Goal: Task Accomplishment & Management: Manage account settings

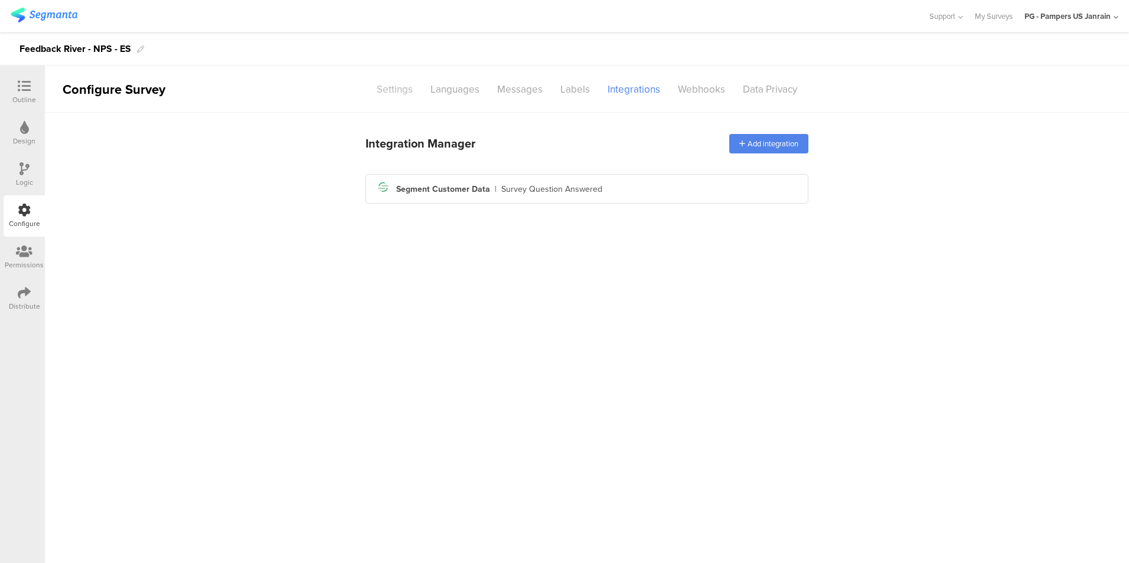
click at [390, 96] on div "Settings" at bounding box center [395, 89] width 54 height 21
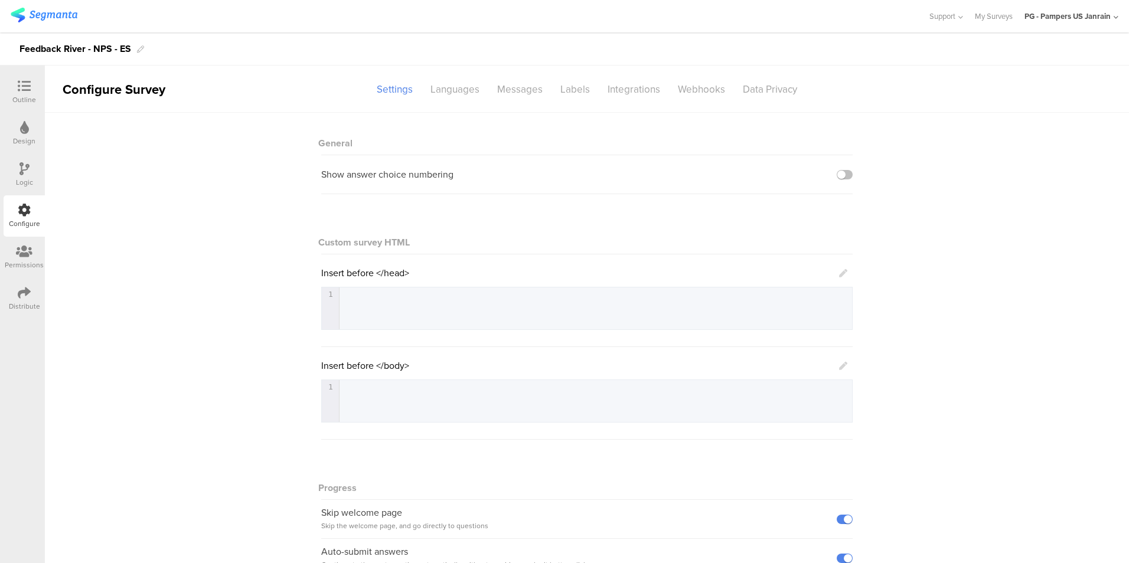
click at [230, 209] on div "General Show answer choice numbering Custom survey HTML Insert before </head> 1…" at bounding box center [587, 390] width 1084 height 555
click at [12, 304] on div "Distribute" at bounding box center [24, 306] width 31 height 11
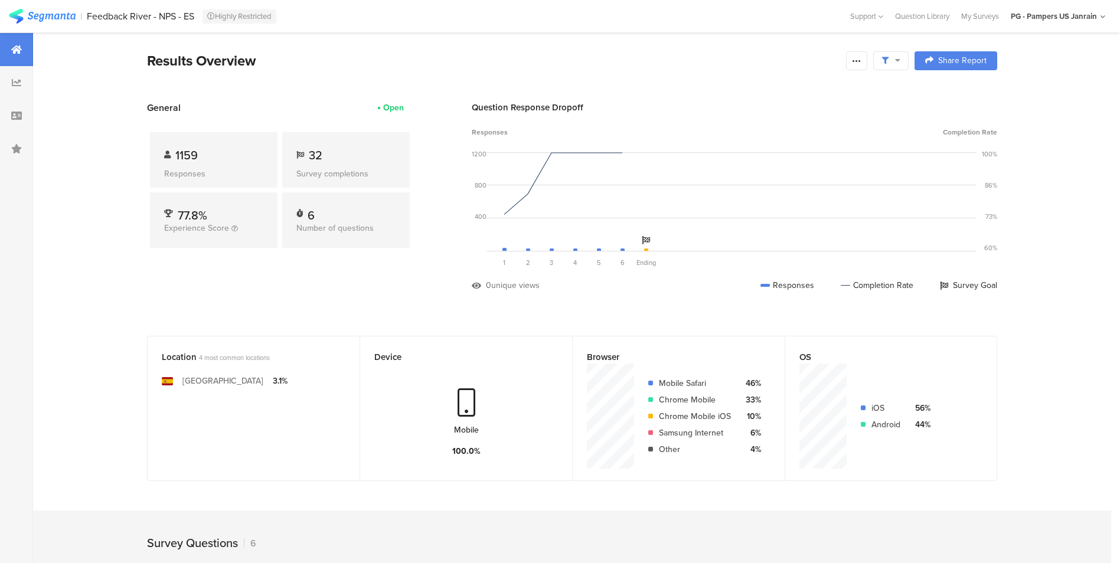
click at [487, 13] on div "Feedback River - NPS - ES Highly Restricted" at bounding box center [466, 16] width 758 height 15
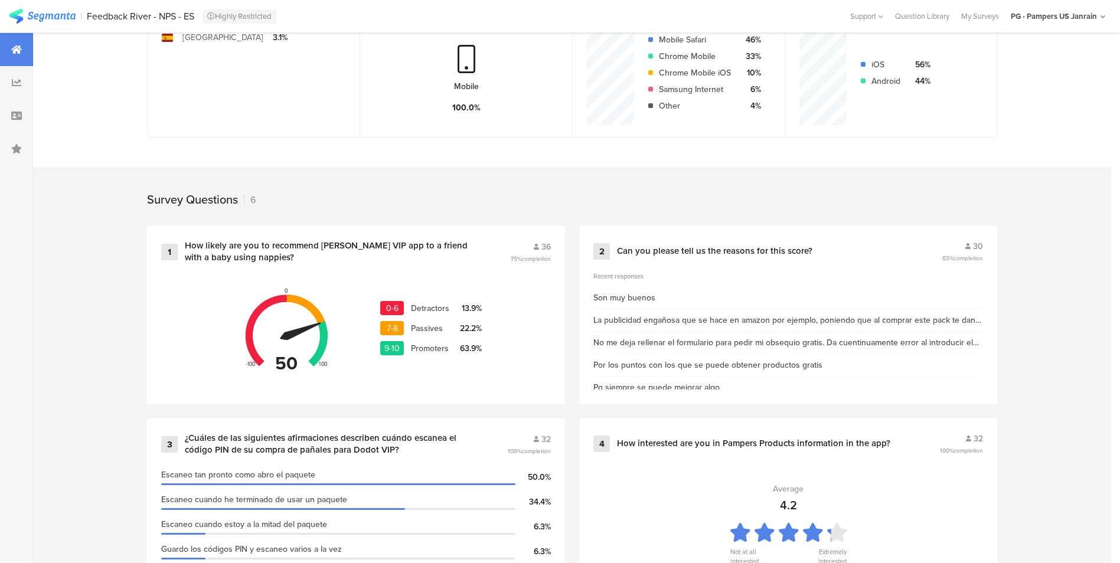
scroll to position [425, 0]
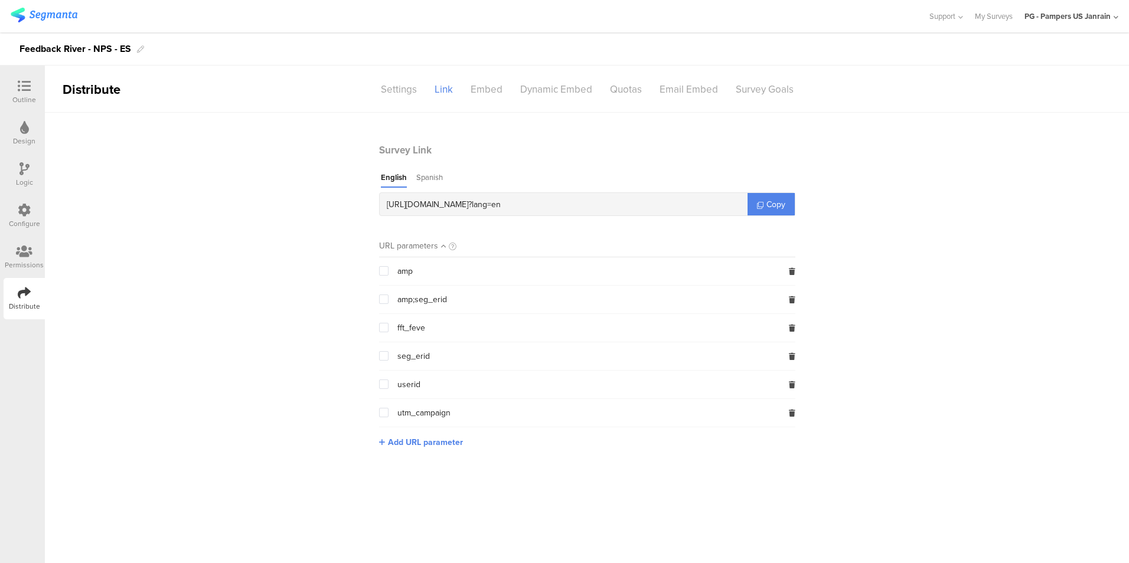
click at [240, 201] on section "Survey Link English Spanish https://pgsurveys.segmanta.com/e26caj ? lang=en Cop…" at bounding box center [587, 305] width 1084 height 324
click at [383, 358] on span at bounding box center [383, 355] width 9 height 9
click at [389, 351] on input "checkbox" at bounding box center [389, 351] width 0 height 0
click at [383, 358] on span at bounding box center [383, 355] width 9 height 9
click at [389, 351] on input "checkbox" at bounding box center [389, 351] width 0 height 0
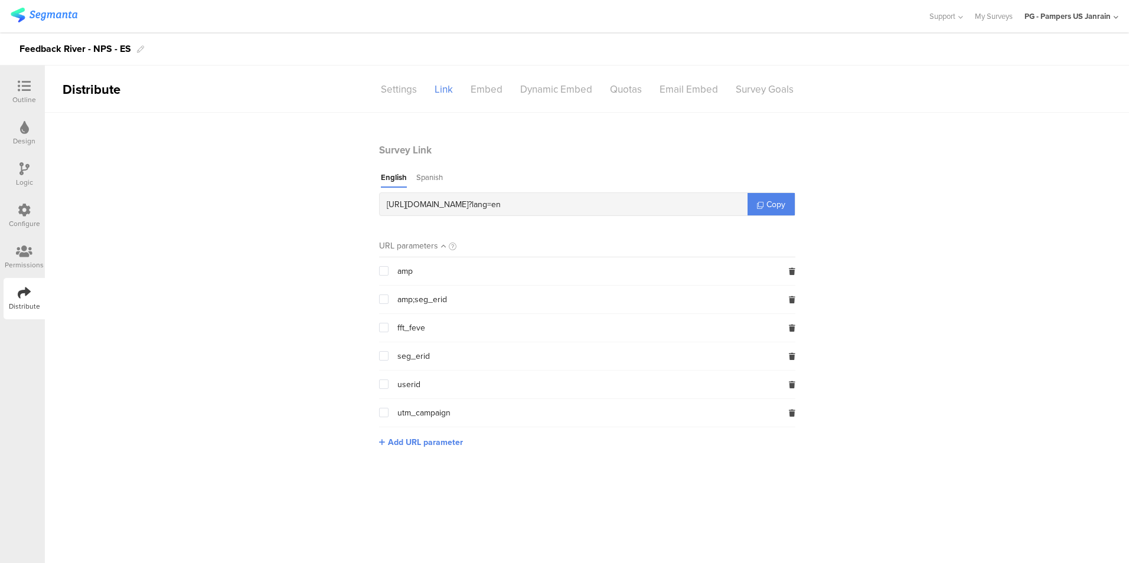
click at [383, 384] on span at bounding box center [383, 384] width 9 height 9
click at [389, 380] on input "checkbox" at bounding box center [389, 380] width 0 height 0
click at [383, 384] on span at bounding box center [383, 384] width 9 height 9
click at [389, 380] on input "checkbox" at bounding box center [389, 380] width 0 height 0
click at [312, 361] on section "Survey Link English Spanish https://pgsurveys.segmanta.com/e26caj ? lang=en Cop…" at bounding box center [587, 305] width 1084 height 324
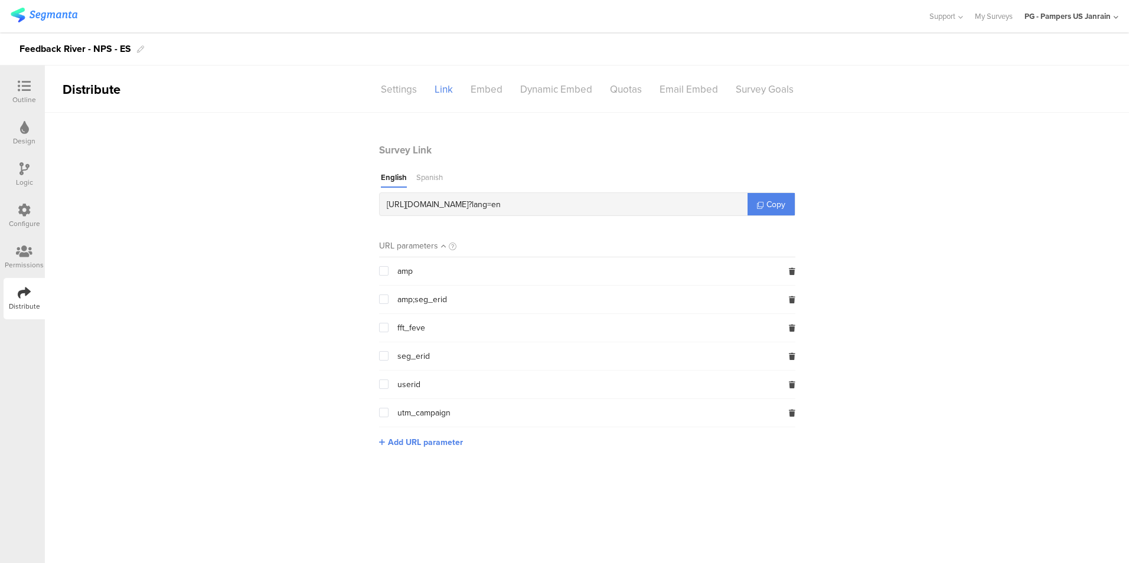
click at [429, 172] on div "Spanish" at bounding box center [429, 180] width 27 height 16
click at [500, 90] on div "Embed" at bounding box center [487, 89] width 50 height 21
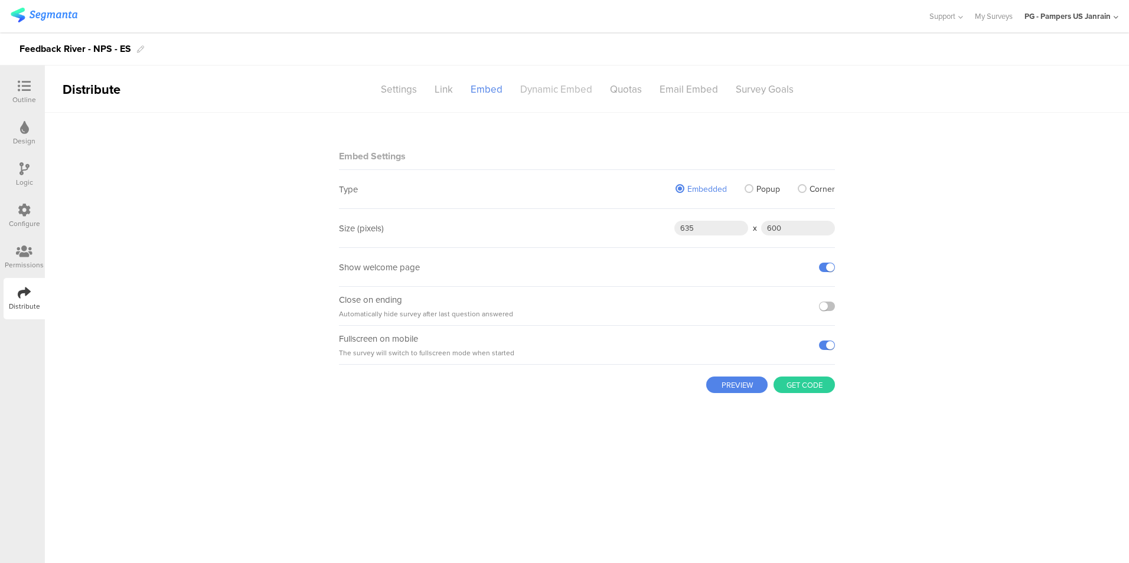
click at [549, 90] on div "Dynamic Embed" at bounding box center [556, 89] width 90 height 21
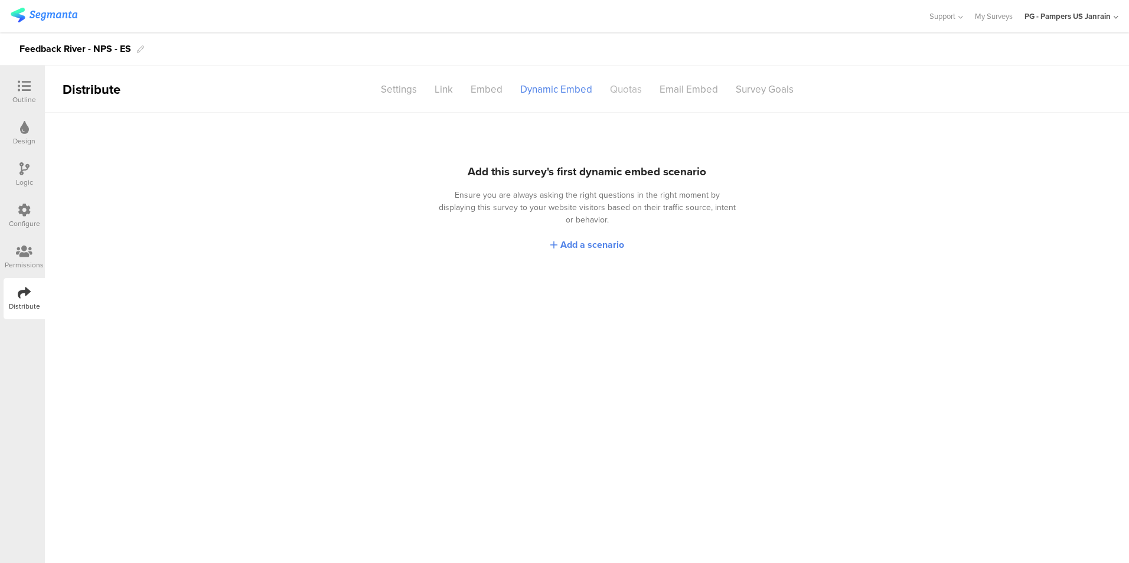
click at [619, 94] on div "Quotas" at bounding box center [626, 89] width 50 height 21
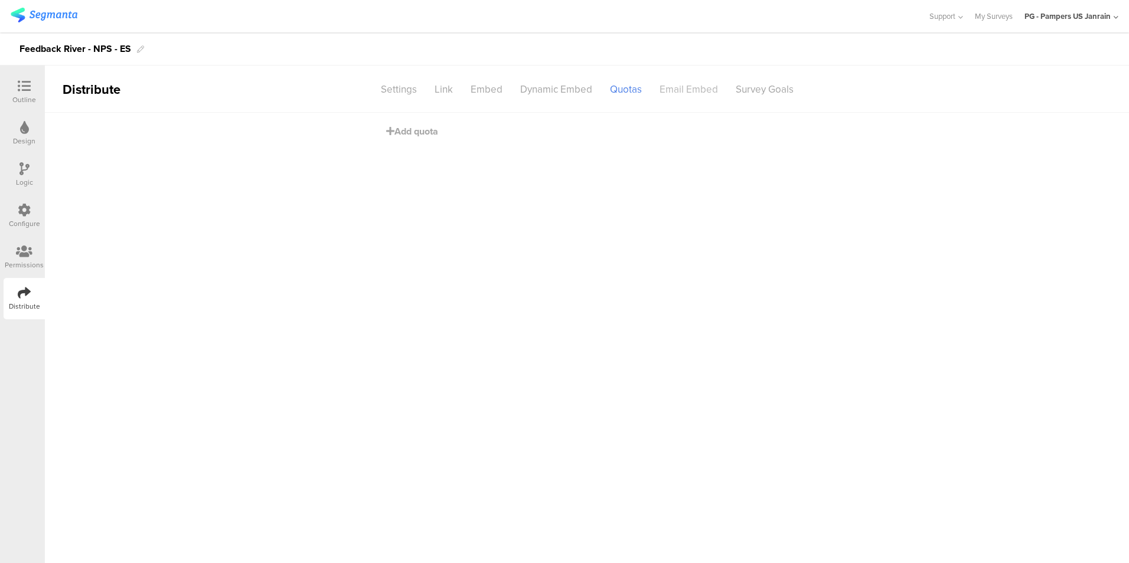
click at [699, 93] on div "Email Embed" at bounding box center [689, 89] width 76 height 21
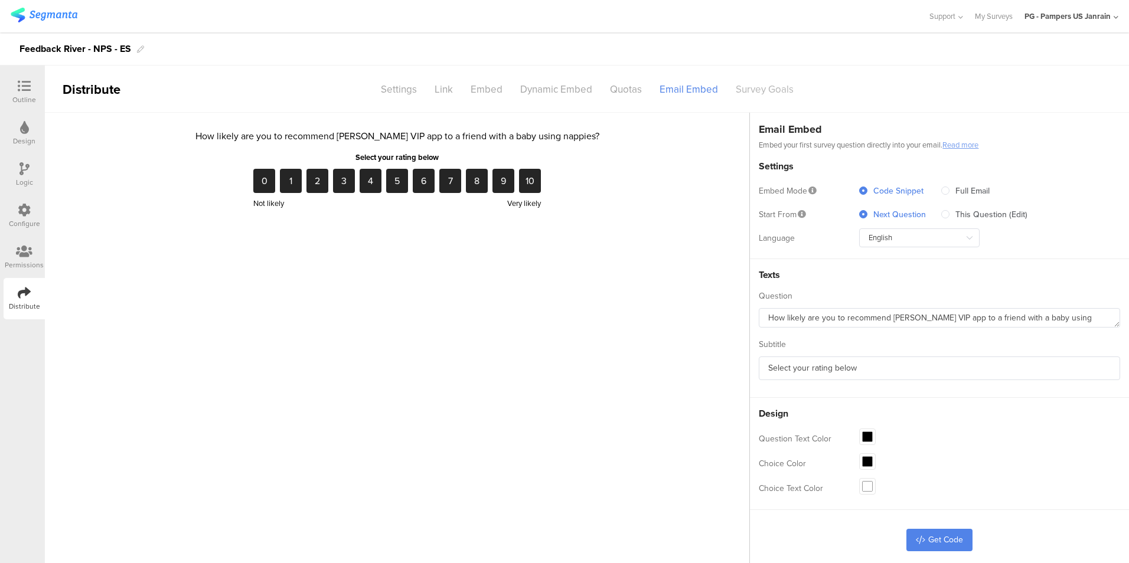
click at [767, 81] on div "Survey Goals" at bounding box center [765, 89] width 76 height 21
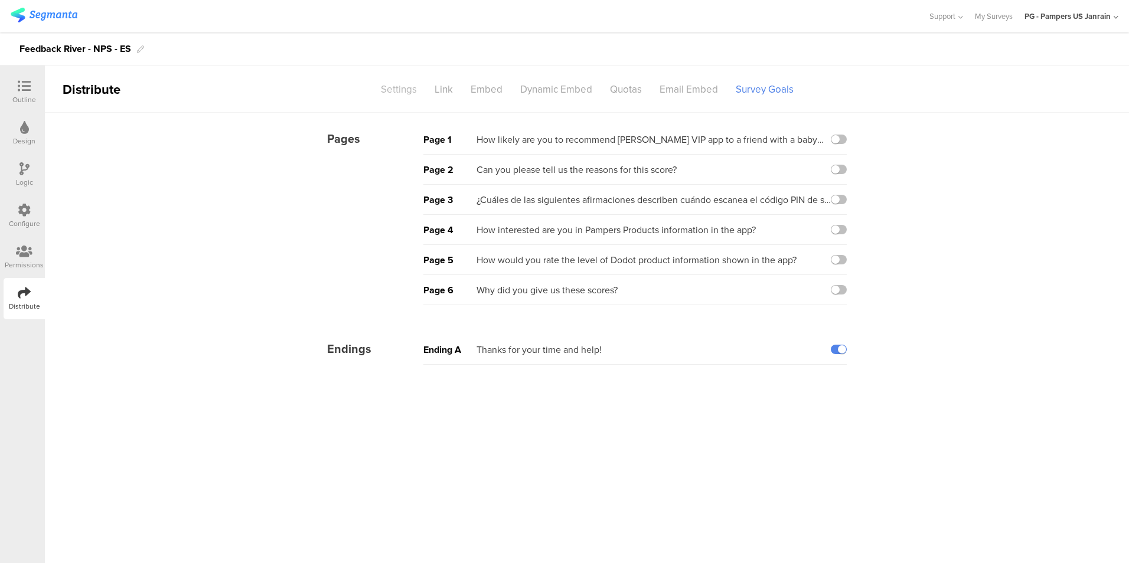
click at [375, 86] on div "Settings" at bounding box center [399, 89] width 54 height 21
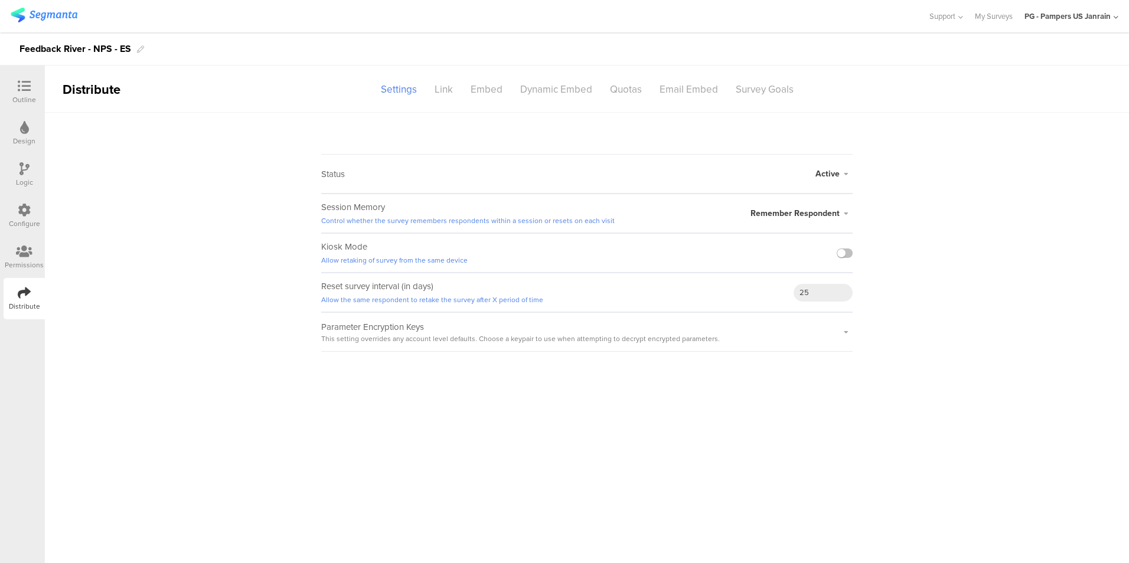
click at [302, 121] on sg-survey-status-editor "Status Active Active Closed Schedule Start Date: End Date: Save Cancel Session …" at bounding box center [587, 232] width 1084 height 239
